Goal: Transaction & Acquisition: Obtain resource

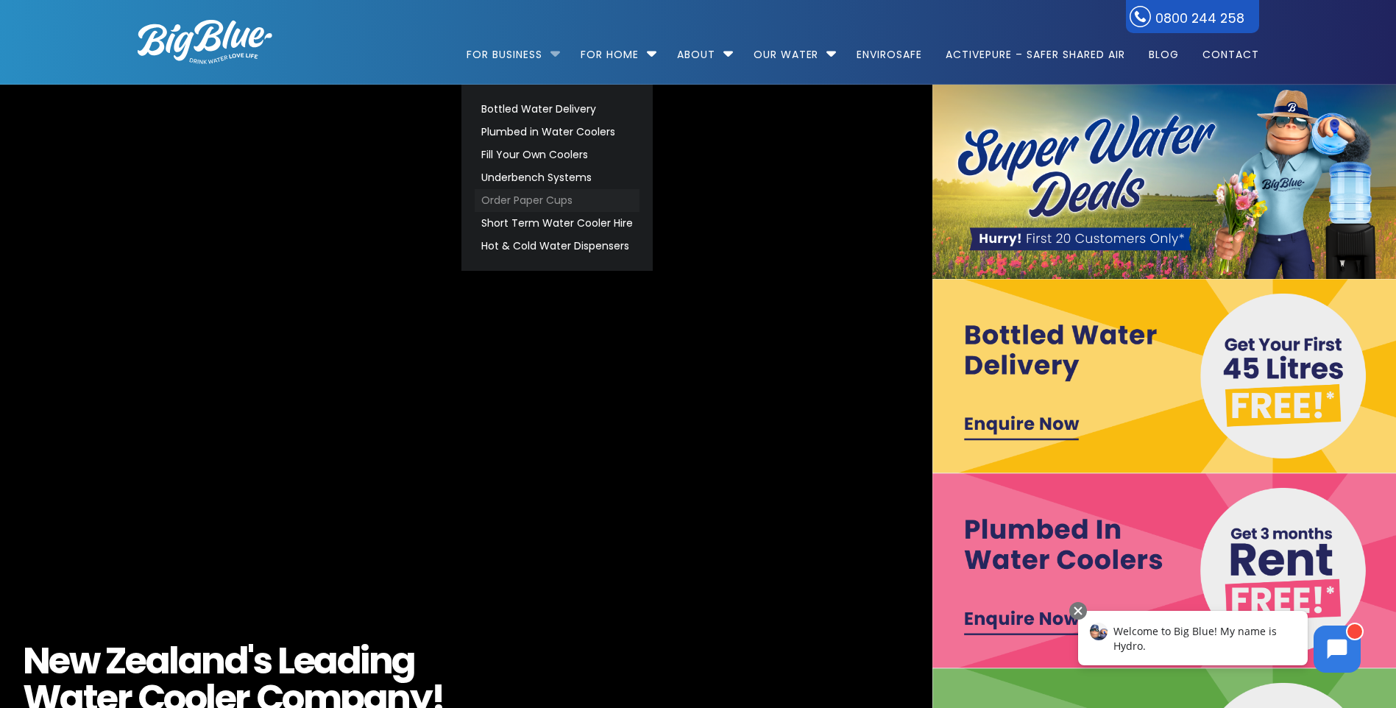
click at [514, 205] on link "Order Paper Cups" at bounding box center [557, 200] width 165 height 23
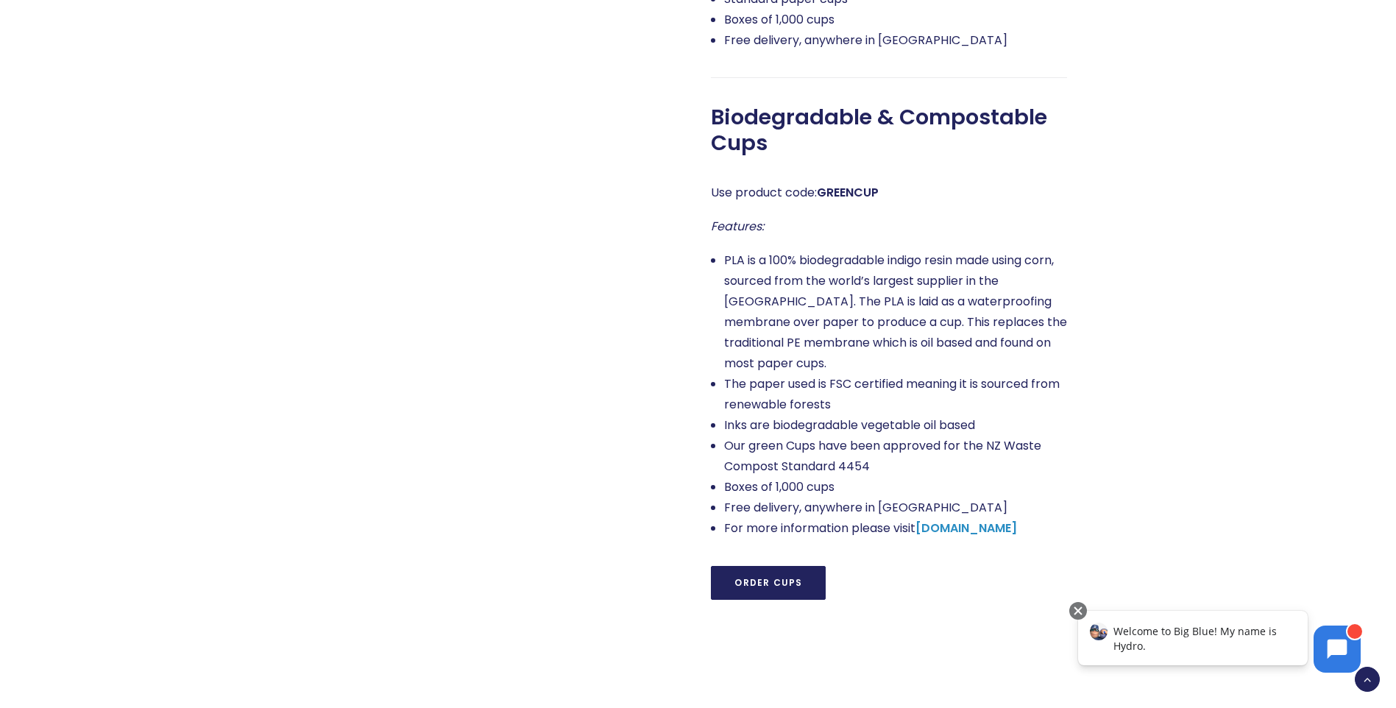
scroll to position [1178, 0]
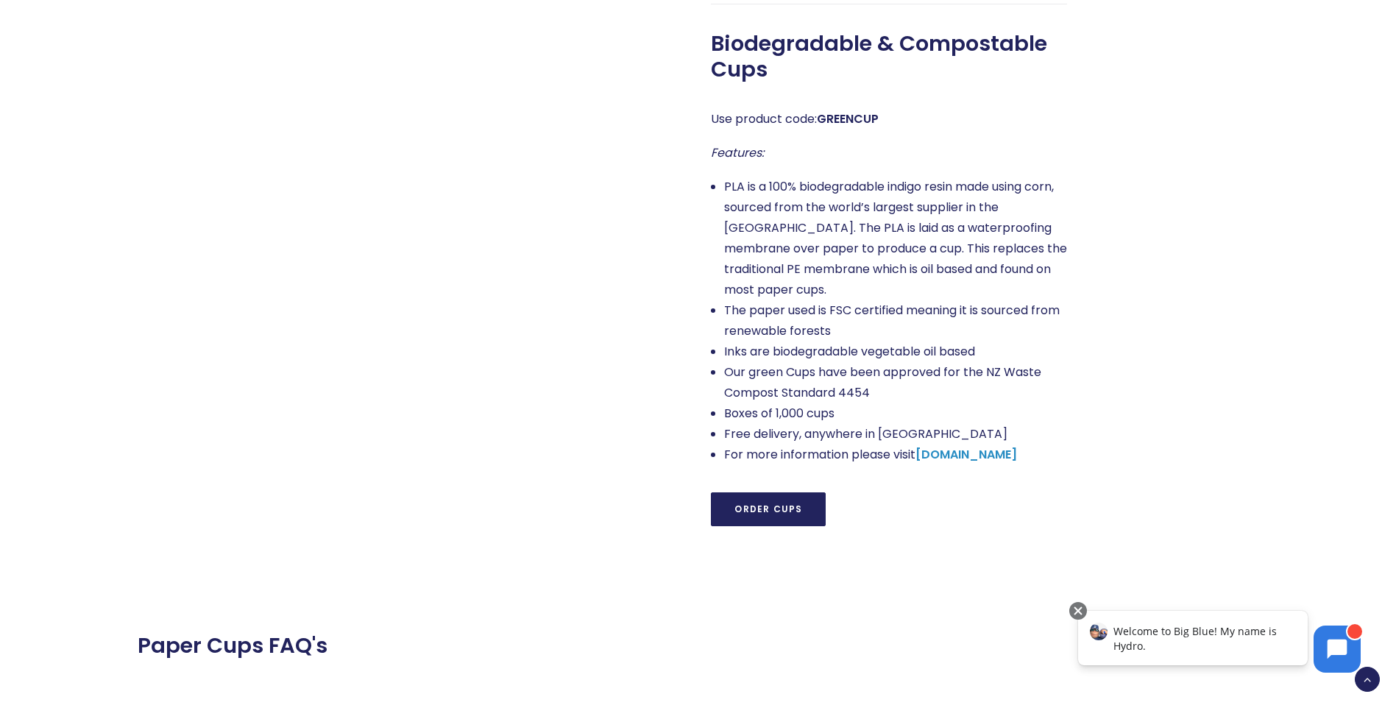
click at [762, 492] on link "Order Cups" at bounding box center [768, 509] width 115 height 34
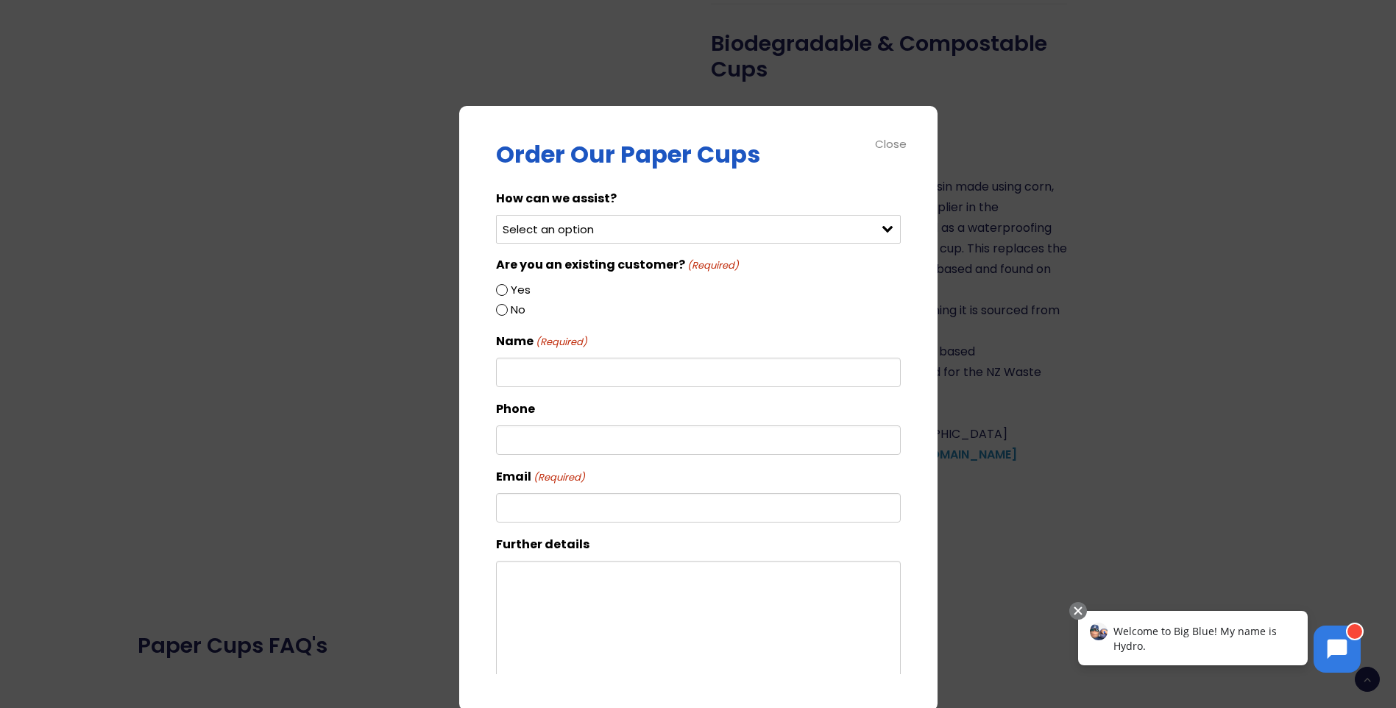
click at [882, 231] on select "Select an option Order green cups Order blue cups I need something else" at bounding box center [698, 229] width 405 height 29
select select "Order green cups"
click at [496, 215] on select "Select an option Order green cups Order blue cups I need something else" at bounding box center [698, 229] width 405 height 29
click at [501, 291] on input "Yes" at bounding box center [502, 290] width 12 height 12
radio input "true"
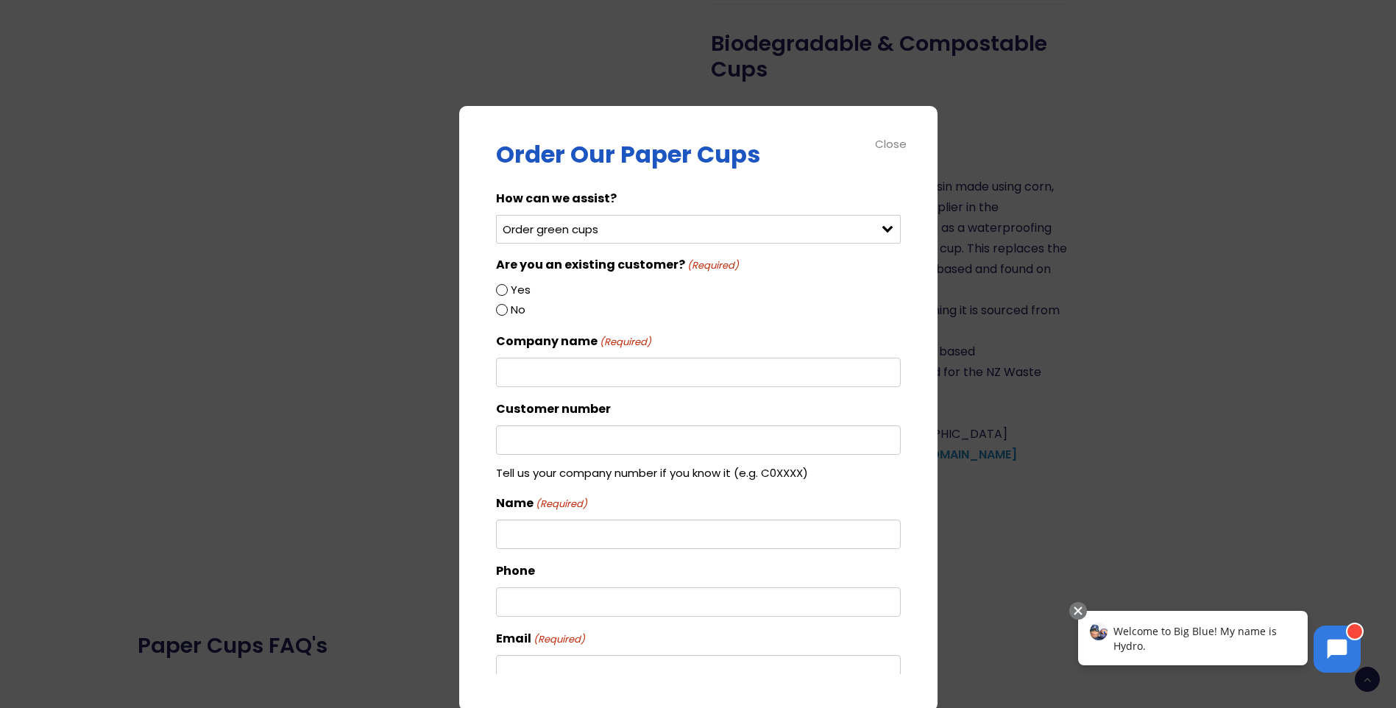
click at [524, 372] on input "Company name (Required)" at bounding box center [698, 372] width 405 height 29
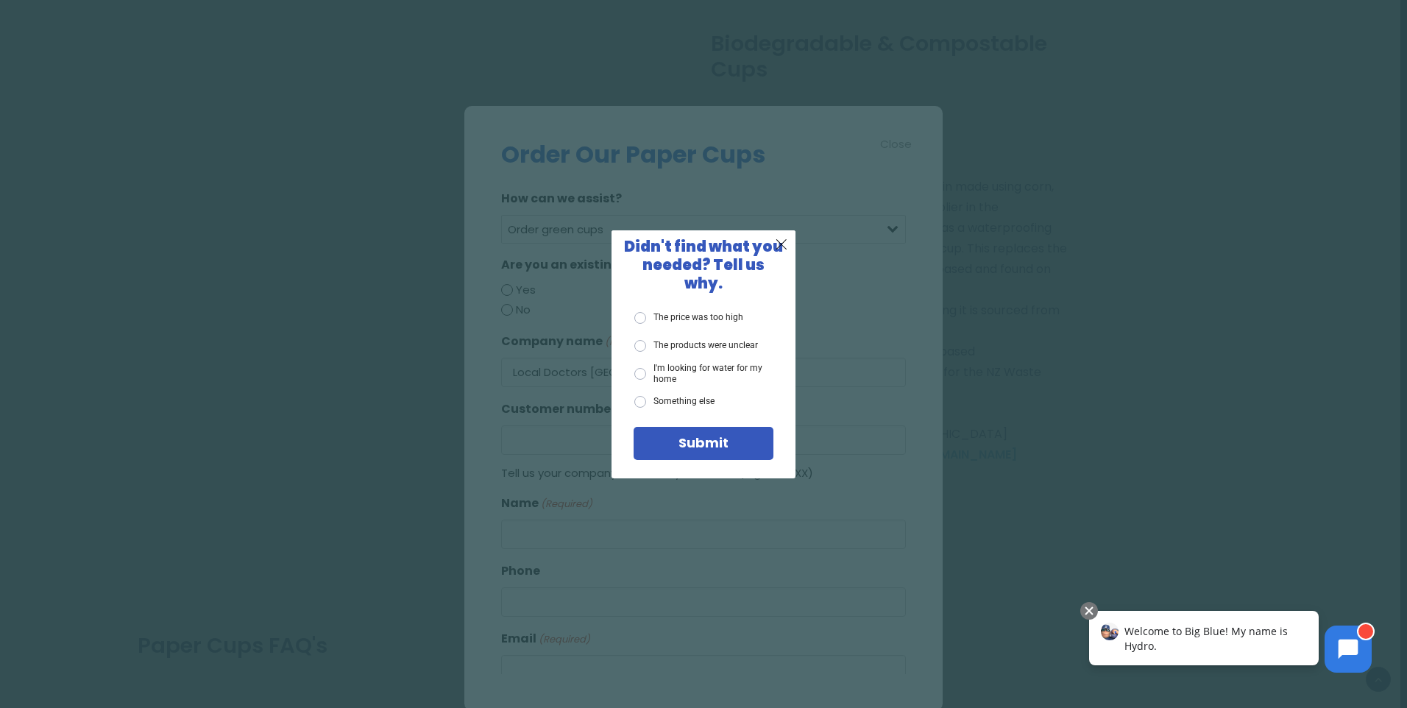
type input "Local Doctors Sandringham"
click at [707, 396] on label "Something else" at bounding box center [674, 402] width 80 height 12
click at [0, 0] on input "Something else" at bounding box center [0, 0] width 0 height 0
click at [704, 434] on span "Submit" at bounding box center [704, 443] width 50 height 18
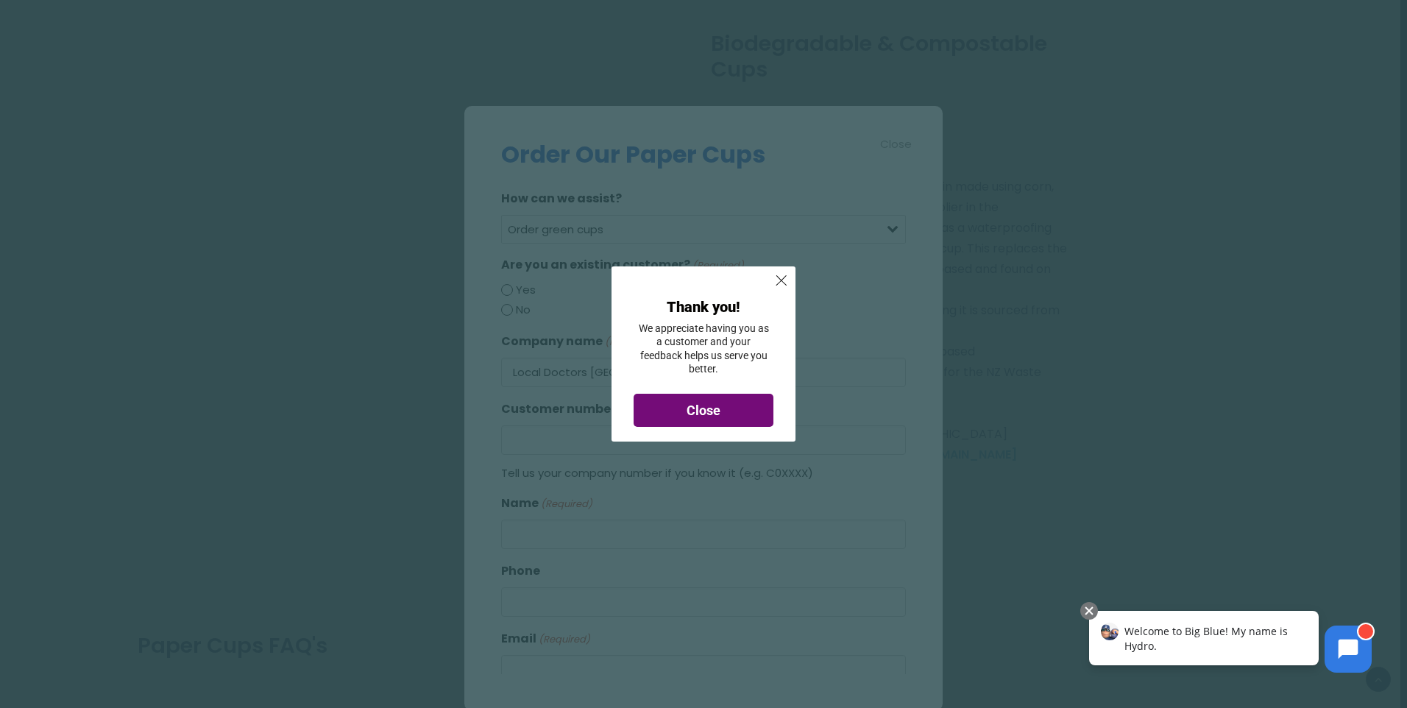
click at [693, 413] on span "Close" at bounding box center [704, 410] width 34 height 15
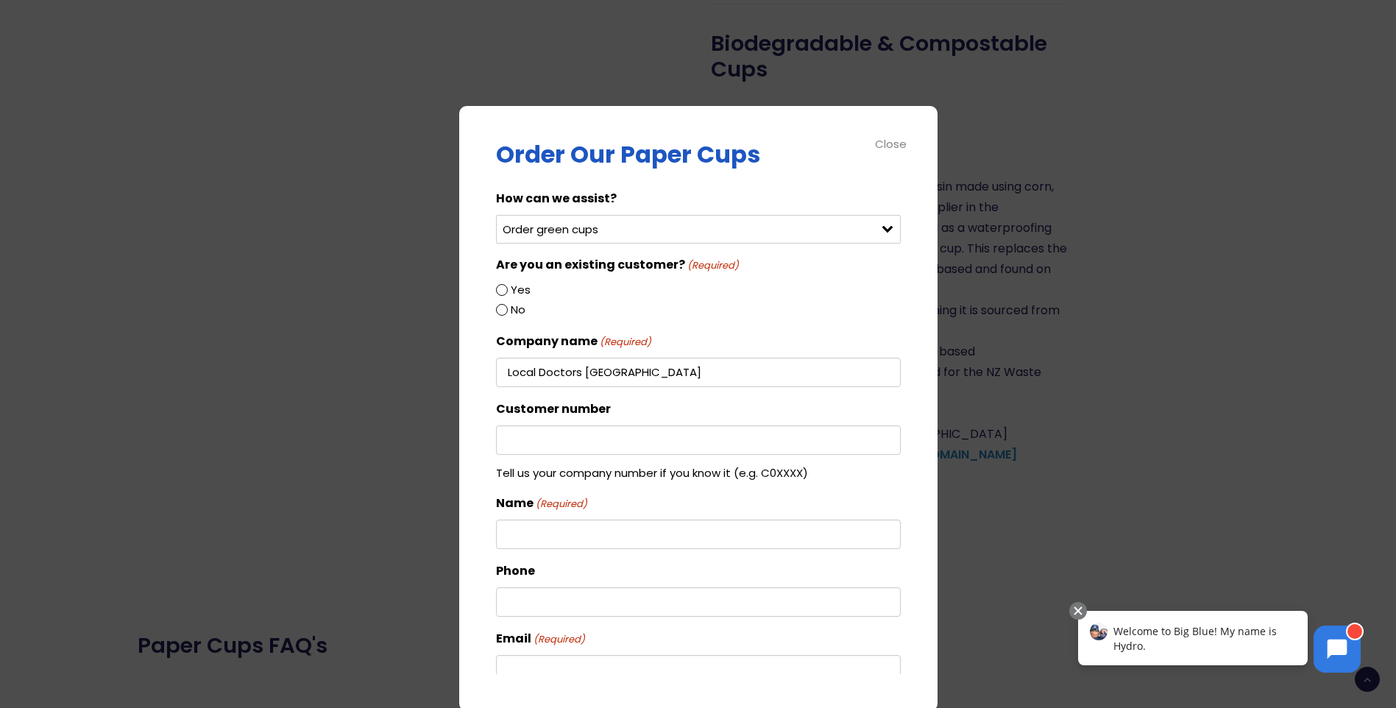
click at [684, 426] on input "Customer number" at bounding box center [698, 439] width 405 height 29
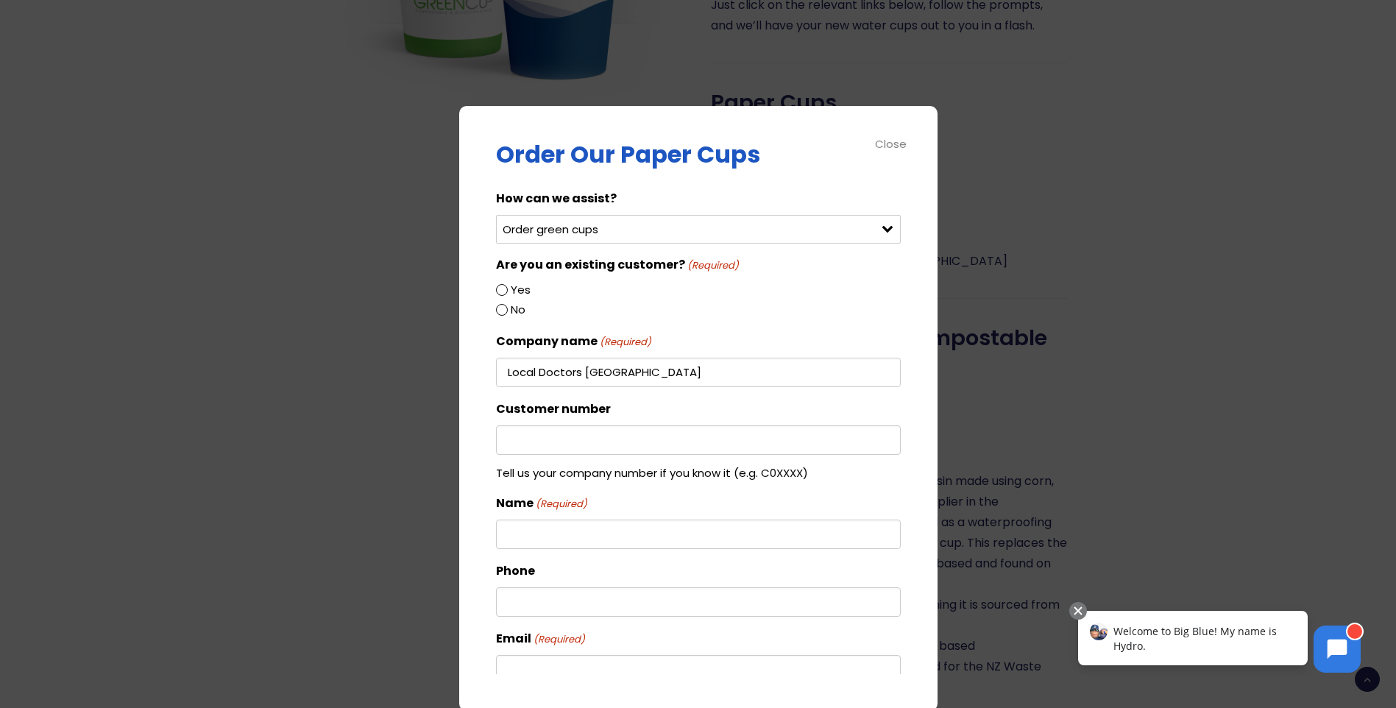
drag, startPoint x: 679, startPoint y: 372, endPoint x: 450, endPoint y: 362, distance: 229.9
type input "Tamaki health"
click at [537, 450] on input "Customer number" at bounding box center [698, 439] width 405 height 29
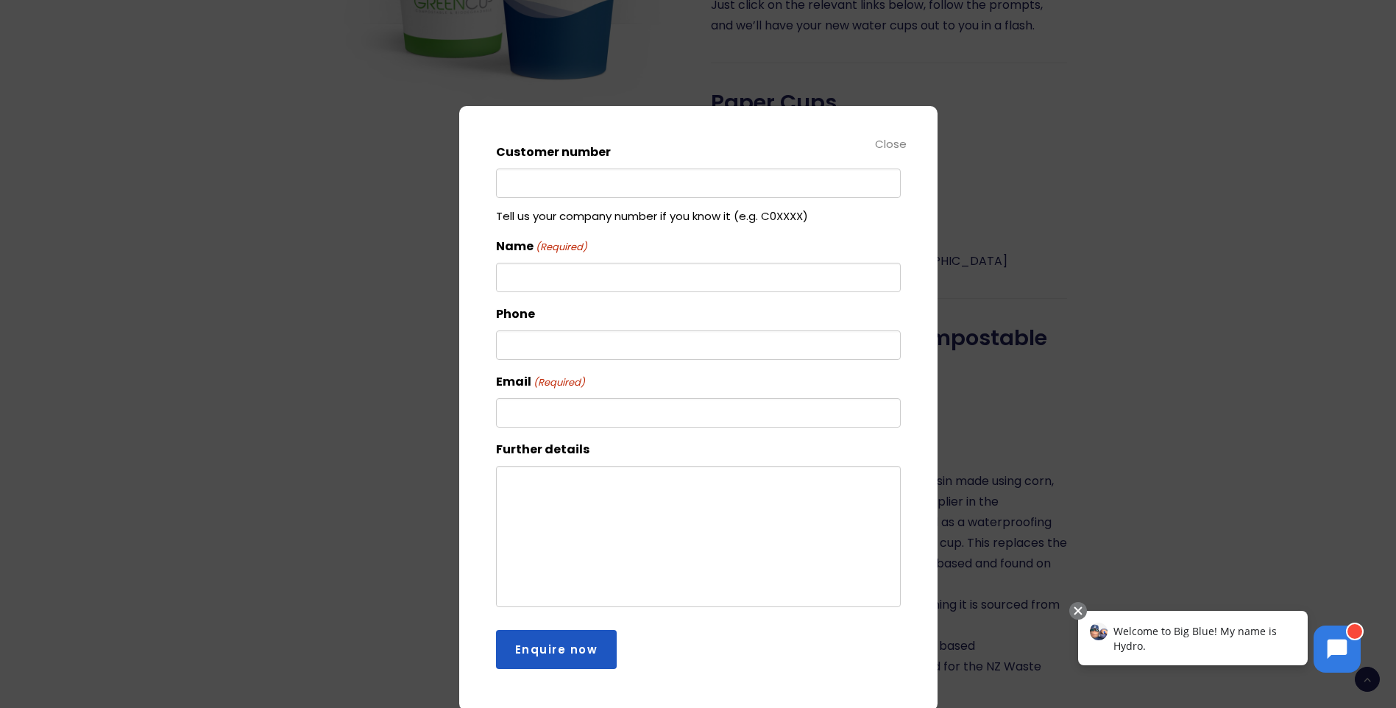
scroll to position [0, 0]
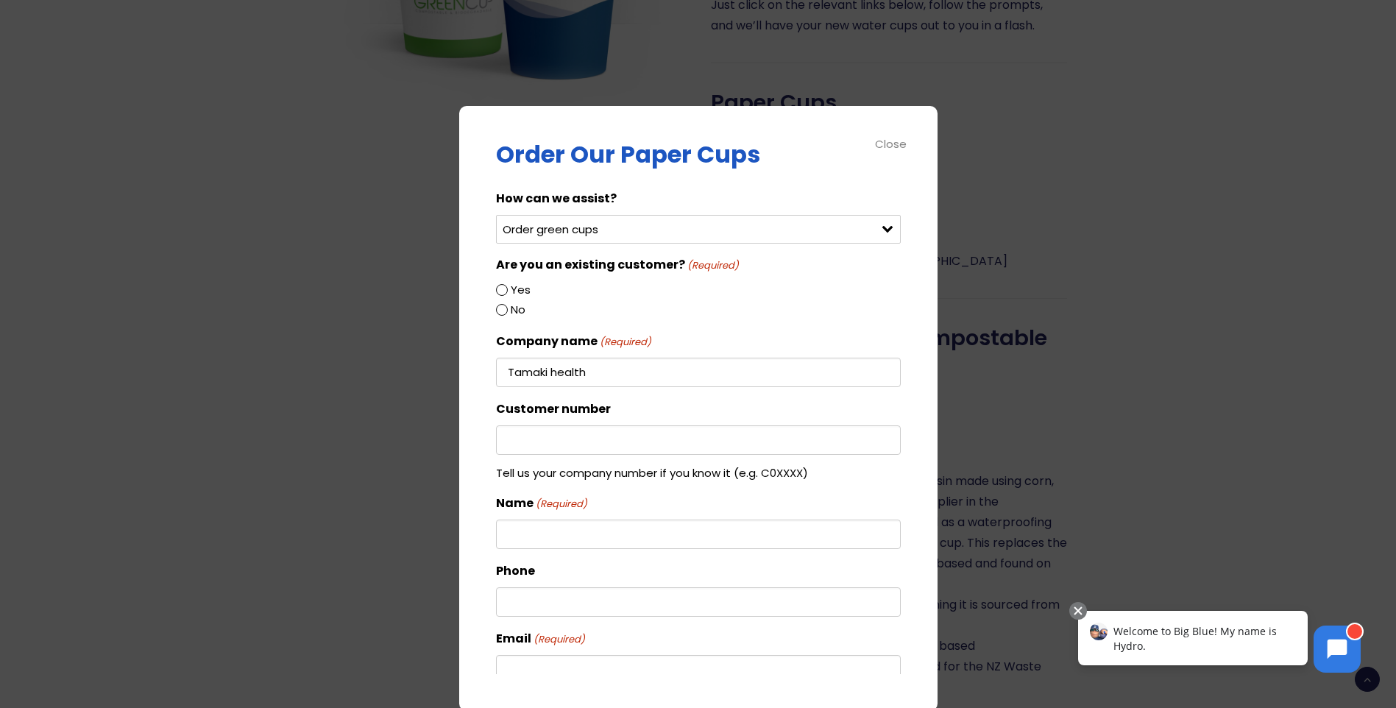
click at [897, 142] on div "Close" at bounding box center [891, 143] width 33 height 17
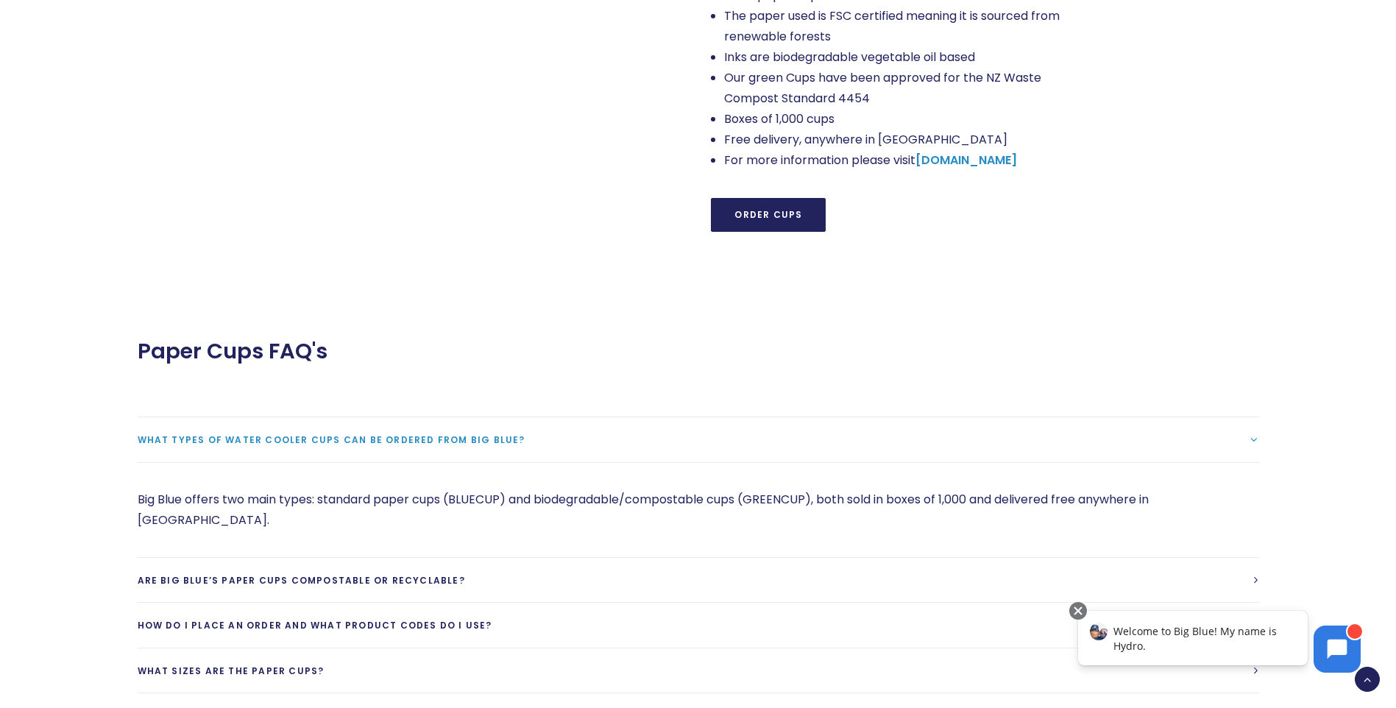
scroll to position [1693, 0]
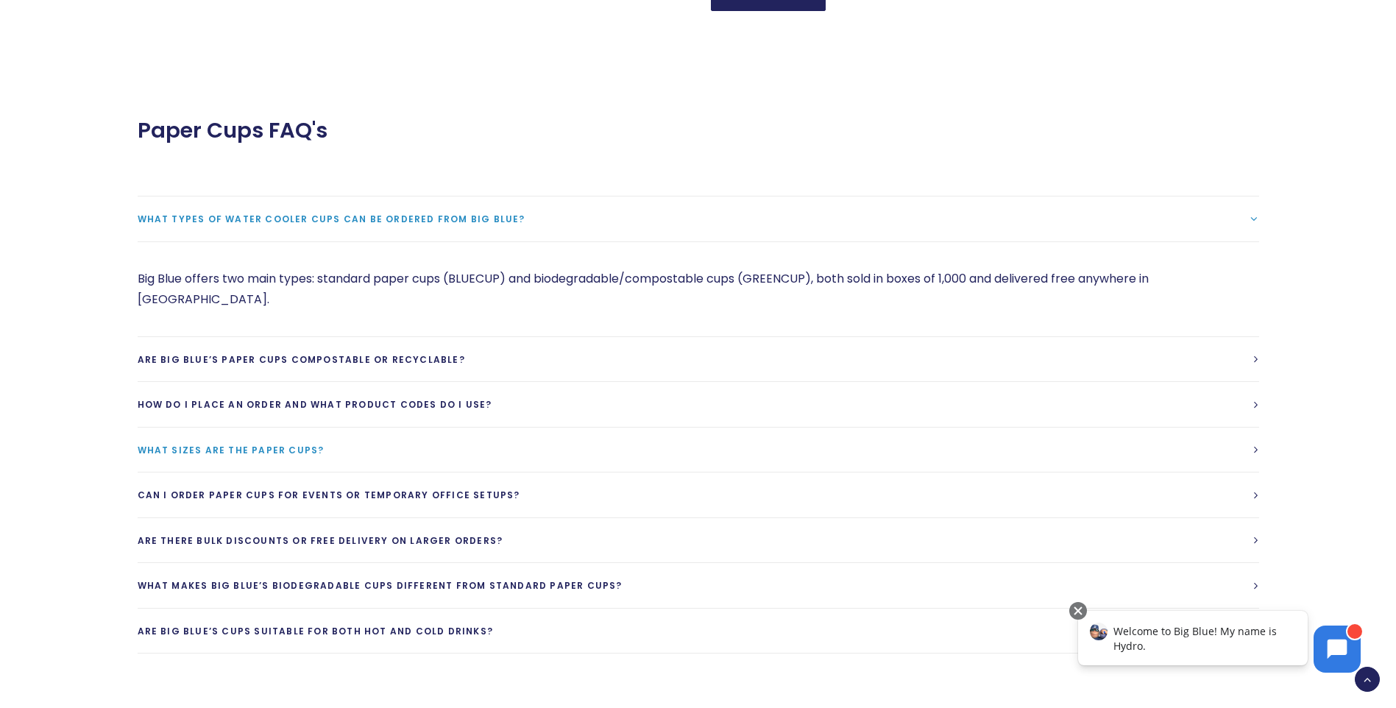
click at [224, 444] on span "What sizes are the paper cups?" at bounding box center [231, 450] width 187 height 13
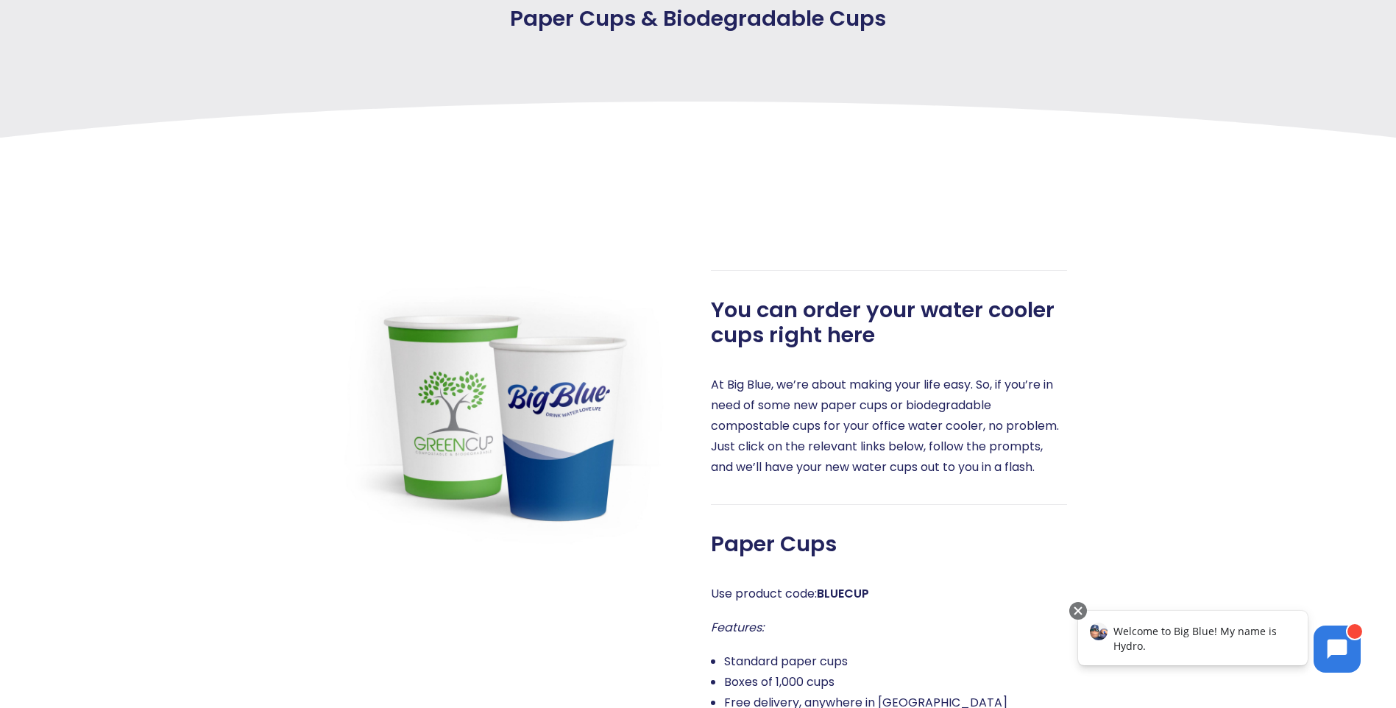
scroll to position [74, 0]
